Goal: Transaction & Acquisition: Purchase product/service

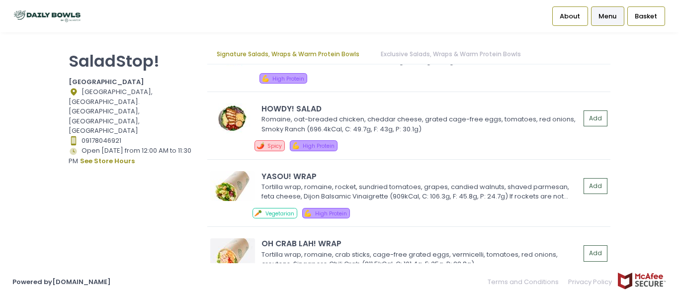
scroll to position [647, 0]
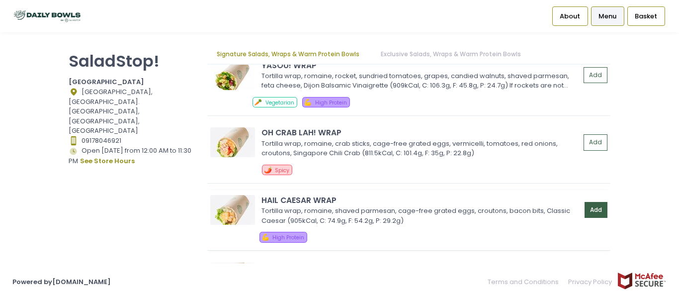
click at [595, 209] on button "Add" at bounding box center [596, 210] width 23 height 16
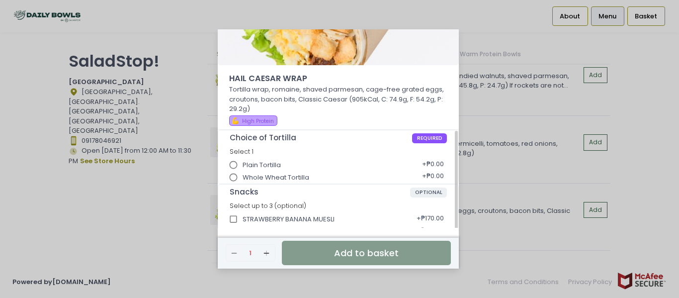
scroll to position [124, 0]
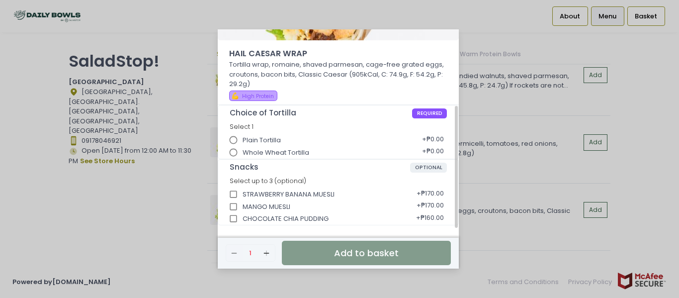
click at [258, 137] on span "Plain Tortilla" at bounding box center [262, 140] width 38 height 10
click at [243, 137] on input "Plain Tortilla" at bounding box center [233, 140] width 19 height 19
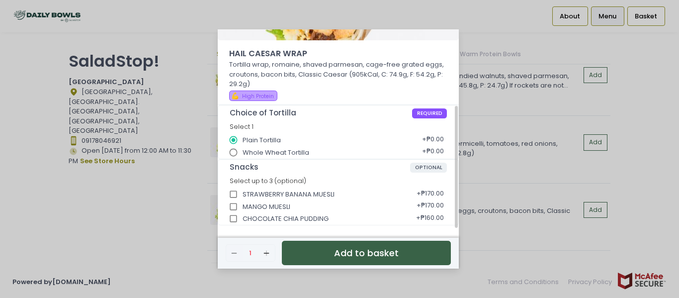
click at [342, 252] on button "Add to basket" at bounding box center [366, 253] width 169 height 24
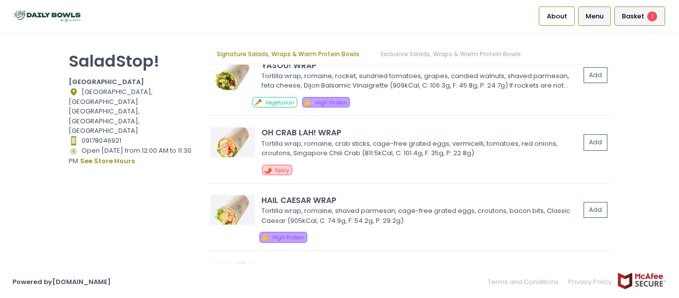
click at [640, 18] on span "Basket" at bounding box center [633, 16] width 22 height 10
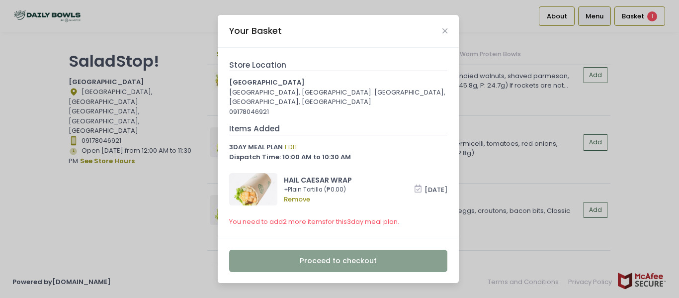
click at [445, 26] on div "Your Basket" at bounding box center [338, 31] width 241 height 33
drag, startPoint x: 445, startPoint y: 28, endPoint x: 443, endPoint y: 19, distance: 9.3
click at [443, 19] on div "Your Basket" at bounding box center [338, 31] width 241 height 33
click at [441, 29] on div "Your Basket" at bounding box center [338, 31] width 241 height 33
click at [444, 31] on icon "Close" at bounding box center [445, 30] width 5 height 7
